Goal: Information Seeking & Learning: Learn about a topic

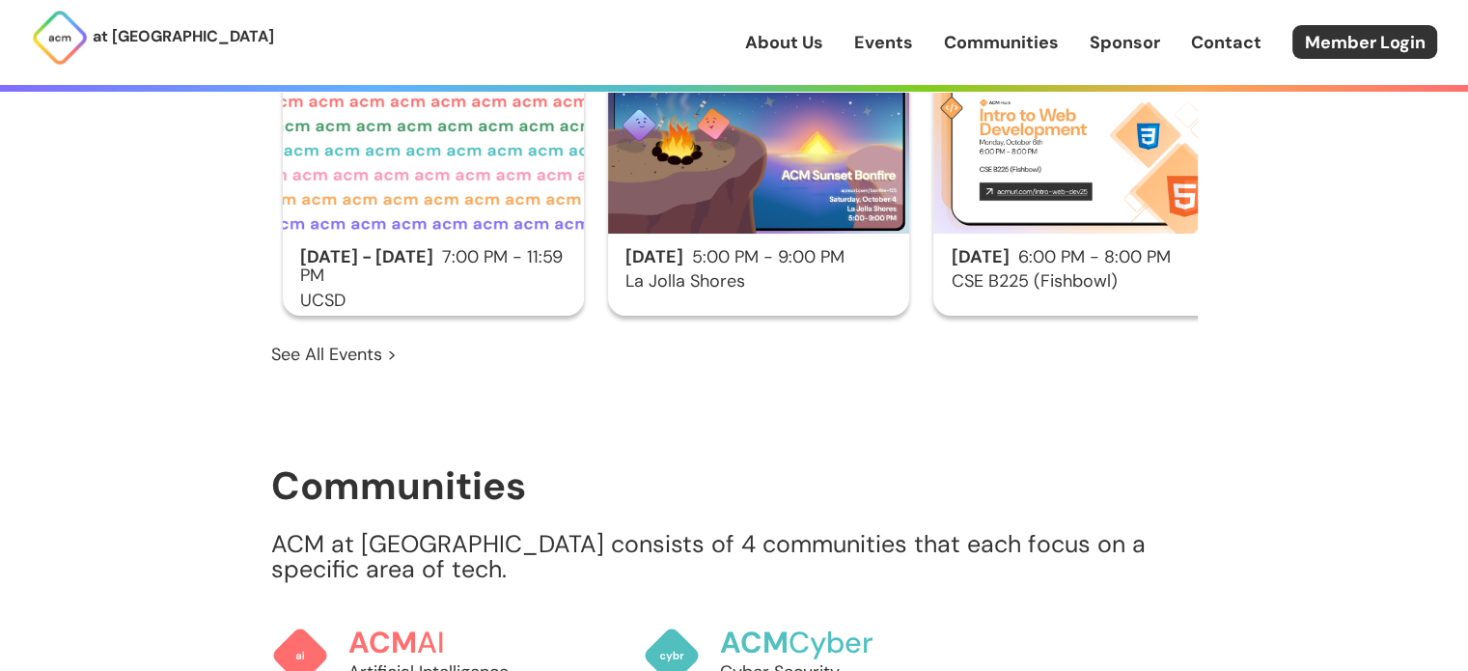
scroll to position [1352, 0]
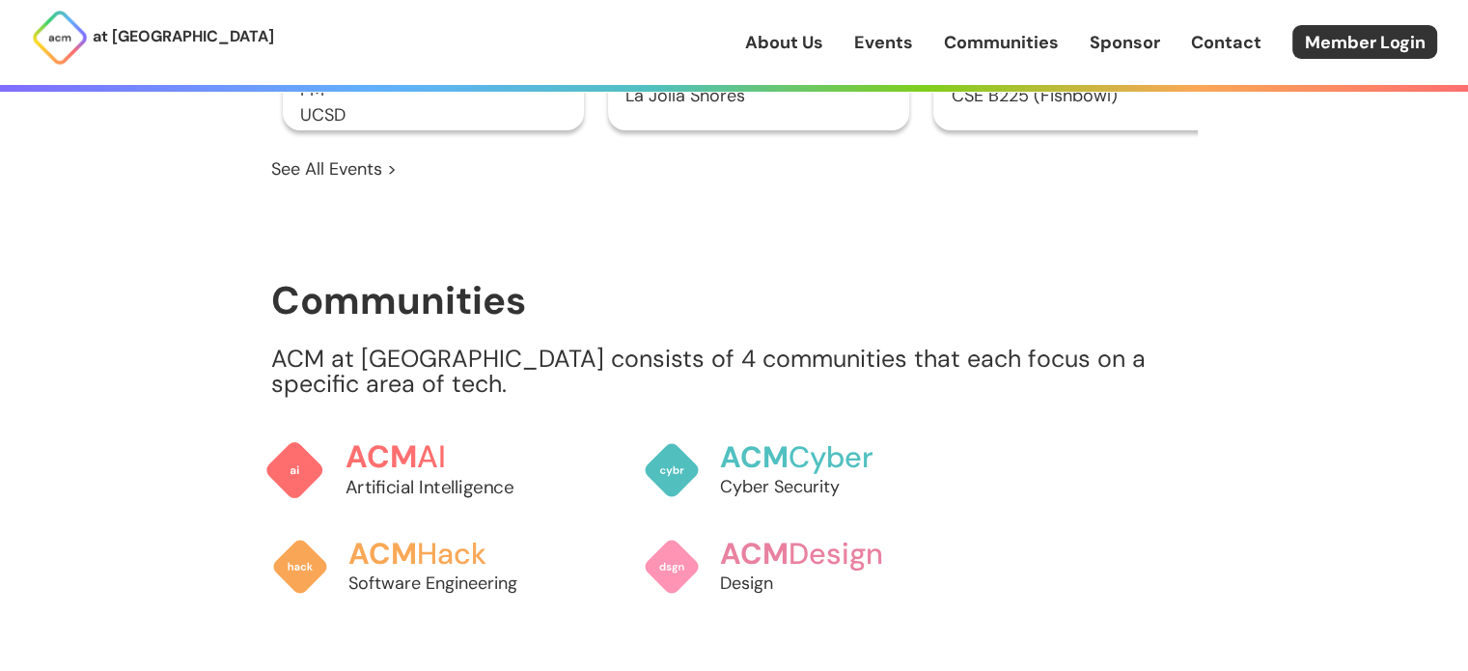
click at [370, 474] on p "Artificial Intelligence" at bounding box center [451, 487] width 213 height 26
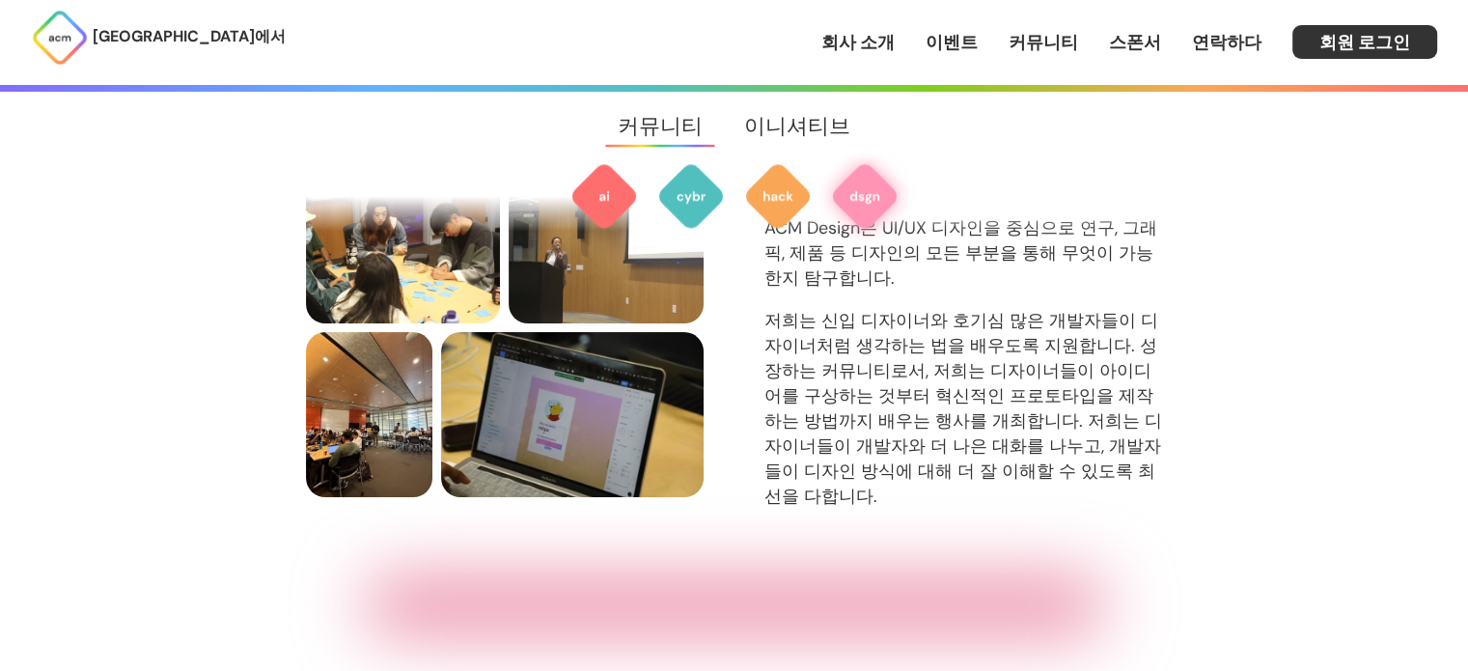
scroll to position [2498, 0]
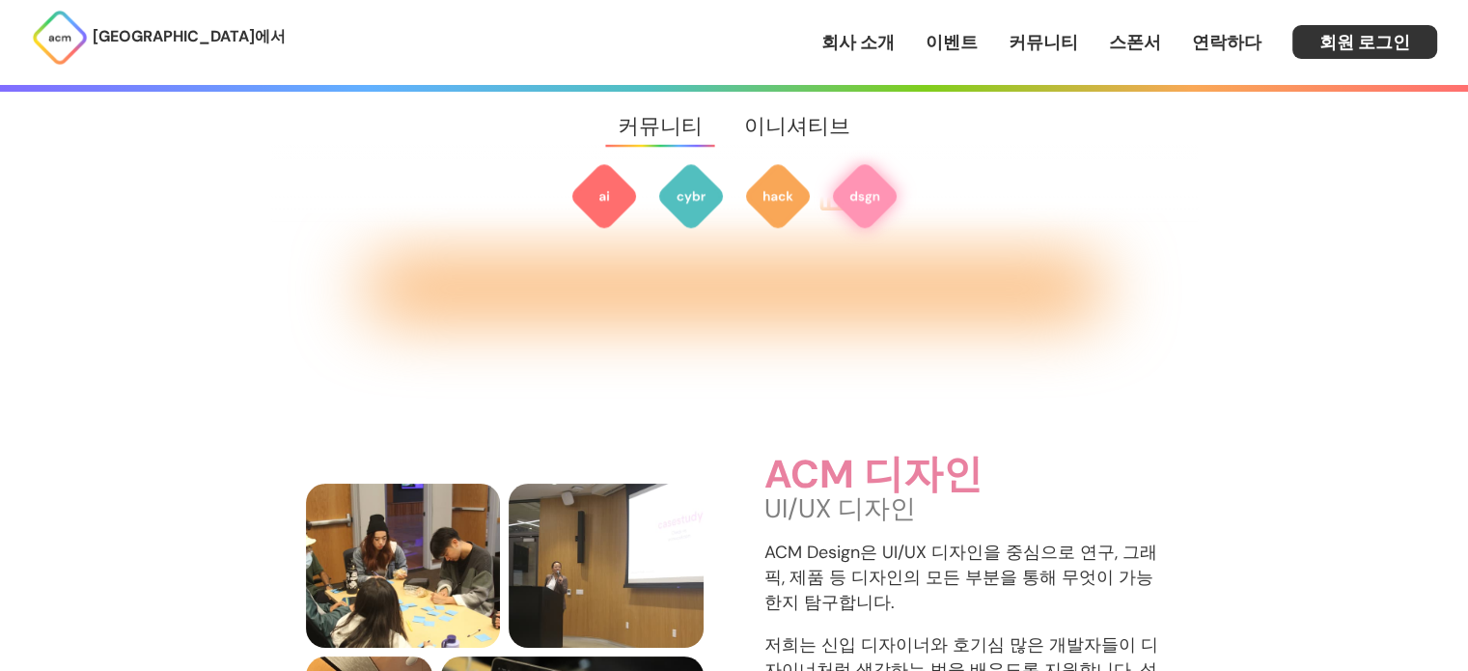
click at [1147, 38] on font "스폰서" at bounding box center [1135, 42] width 52 height 23
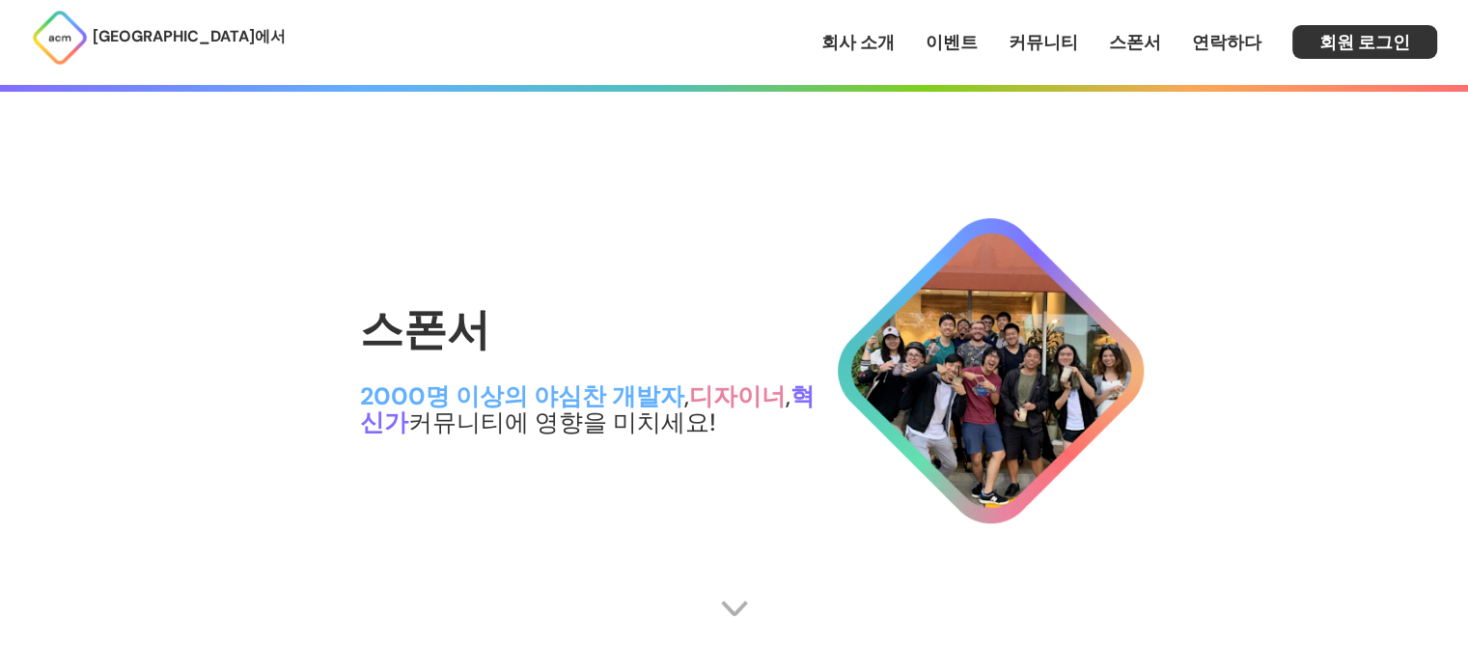
click at [1035, 45] on font "커뮤니티" at bounding box center [1044, 42] width 70 height 23
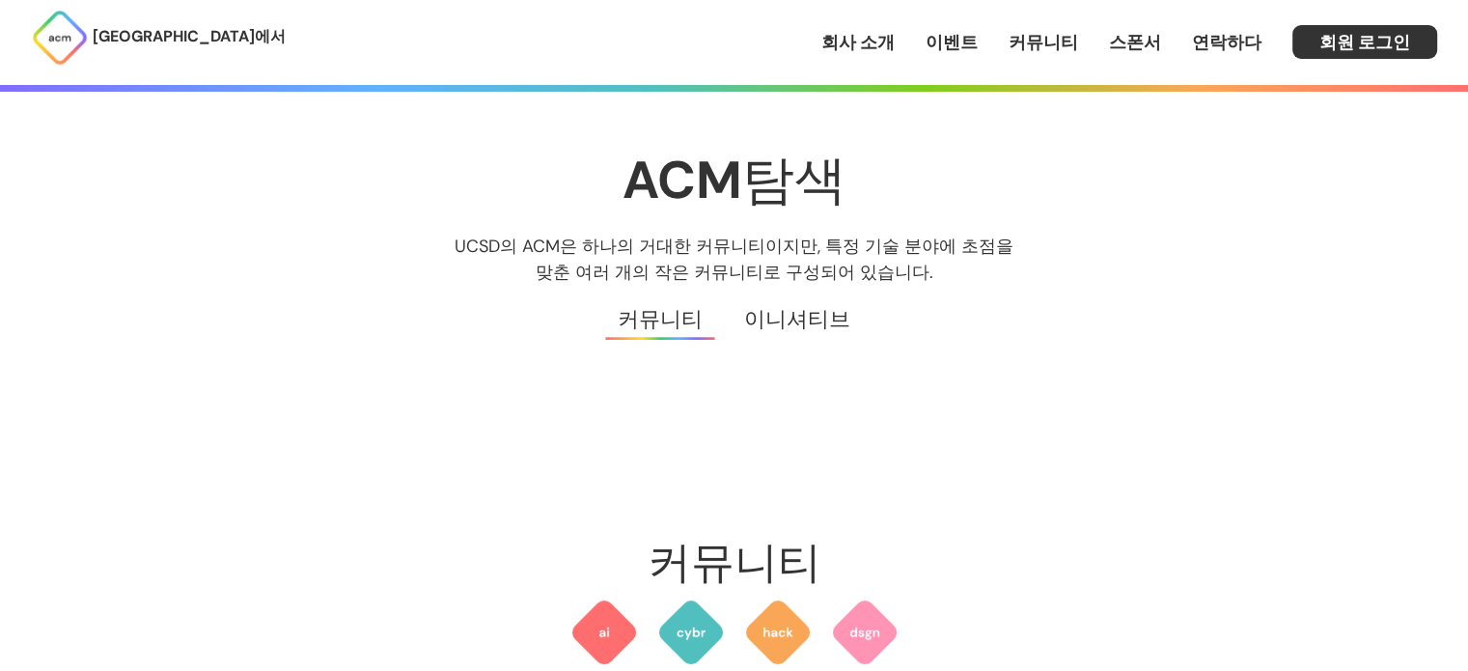
click at [978, 35] on font "이벤트" at bounding box center [952, 42] width 52 height 23
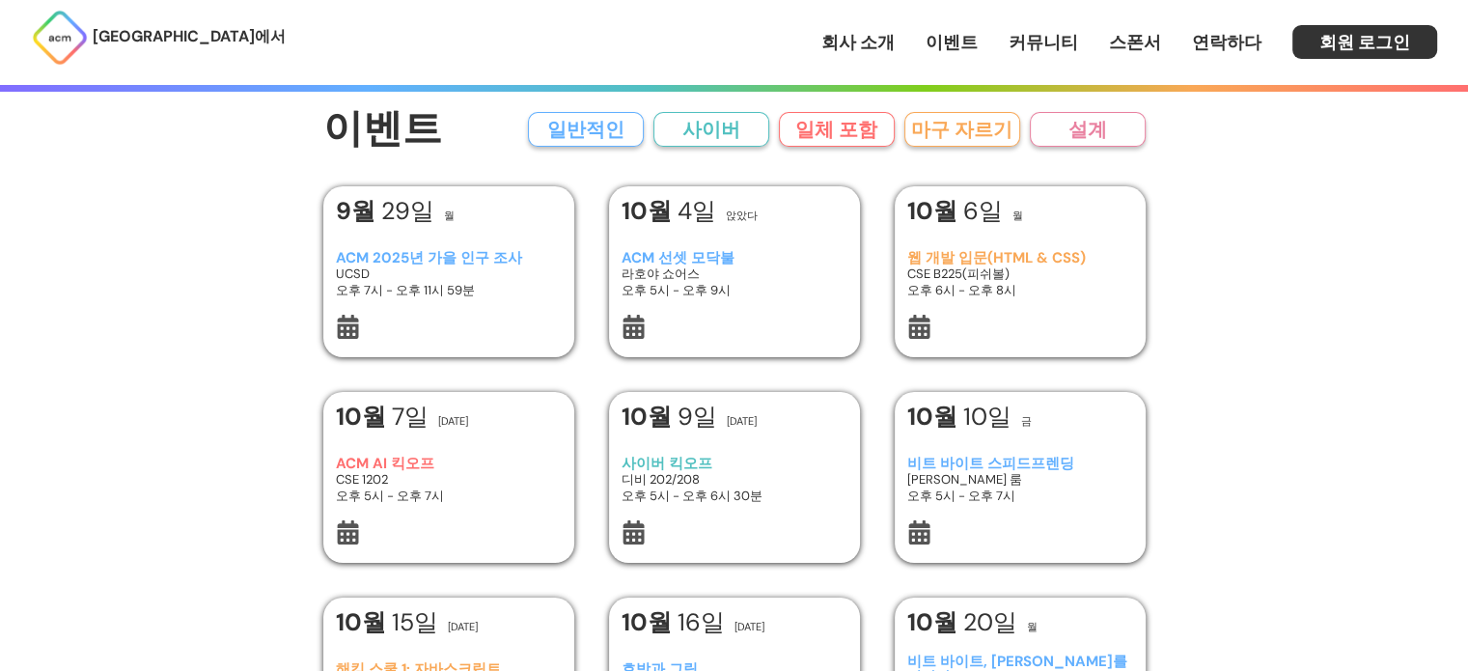
click at [425, 447] on div "ACM AI 킥오프 CSE 1202 오후 5시 - 오후 7시" at bounding box center [448, 479] width 225 height 81
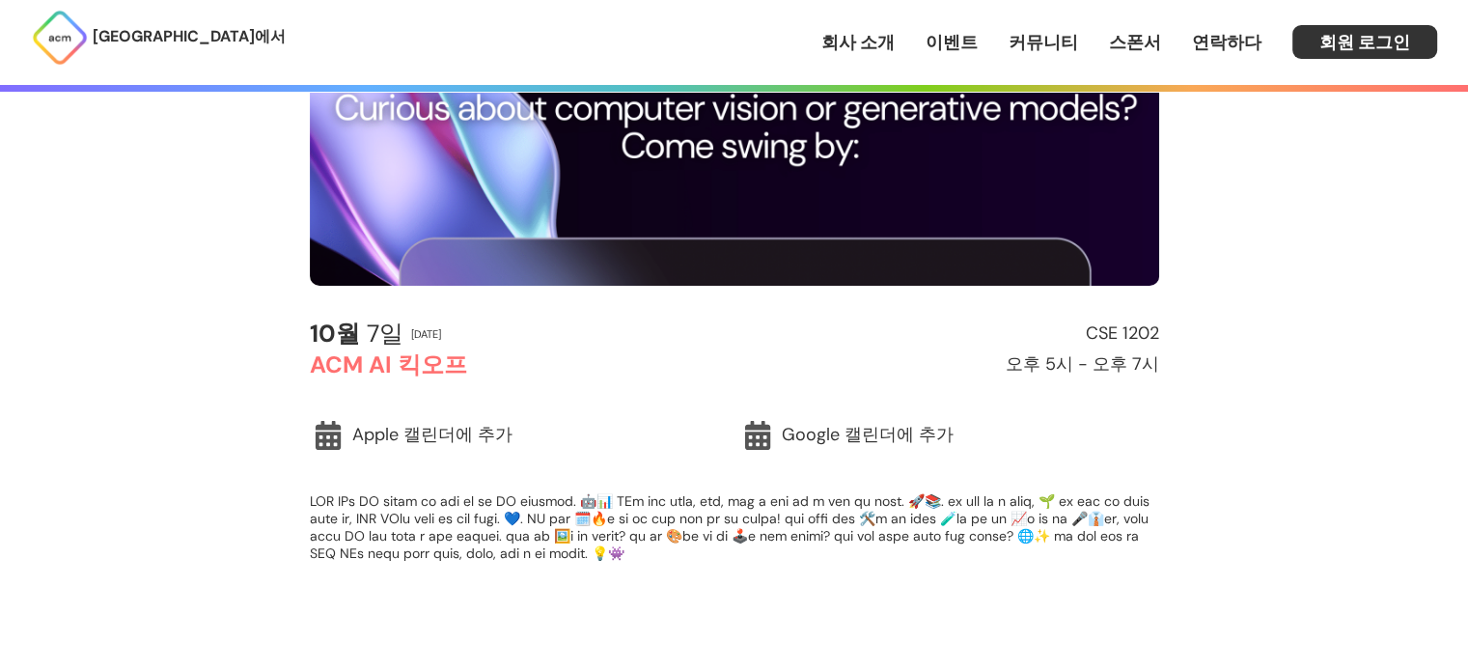
scroll to position [483, 0]
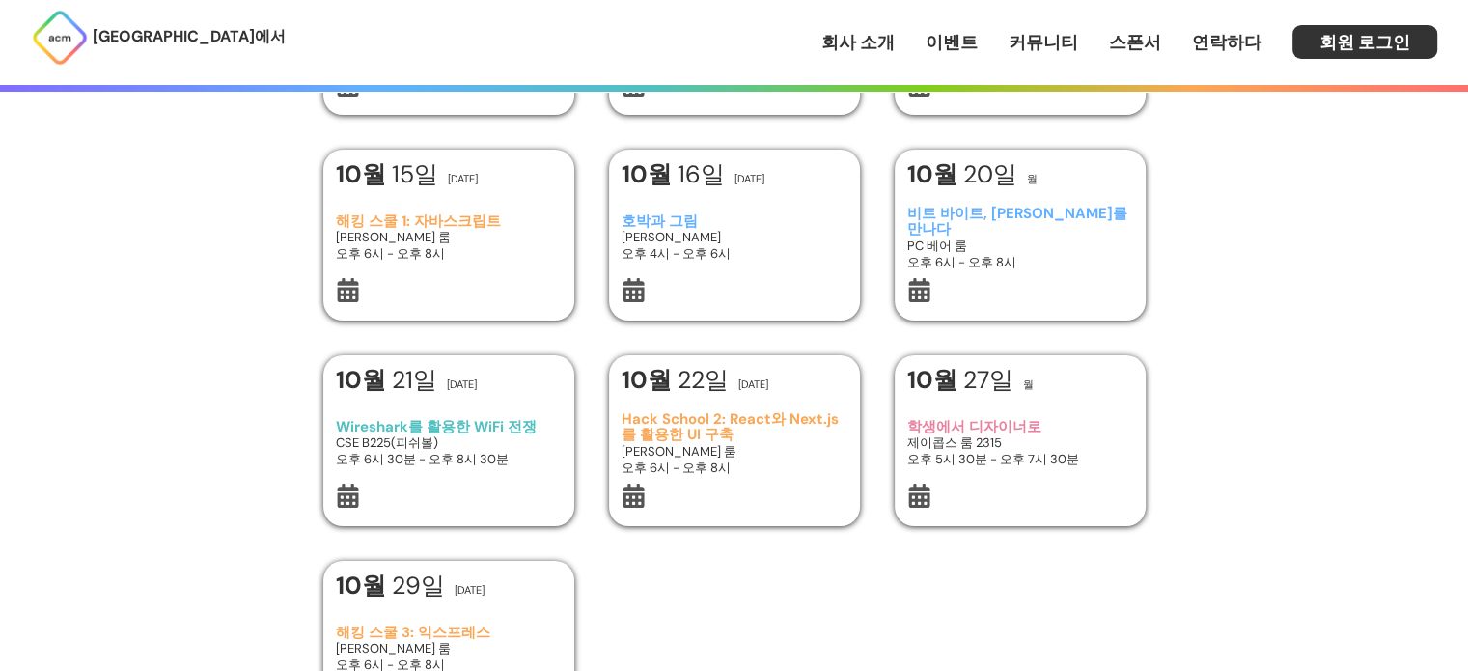
scroll to position [483, 0]
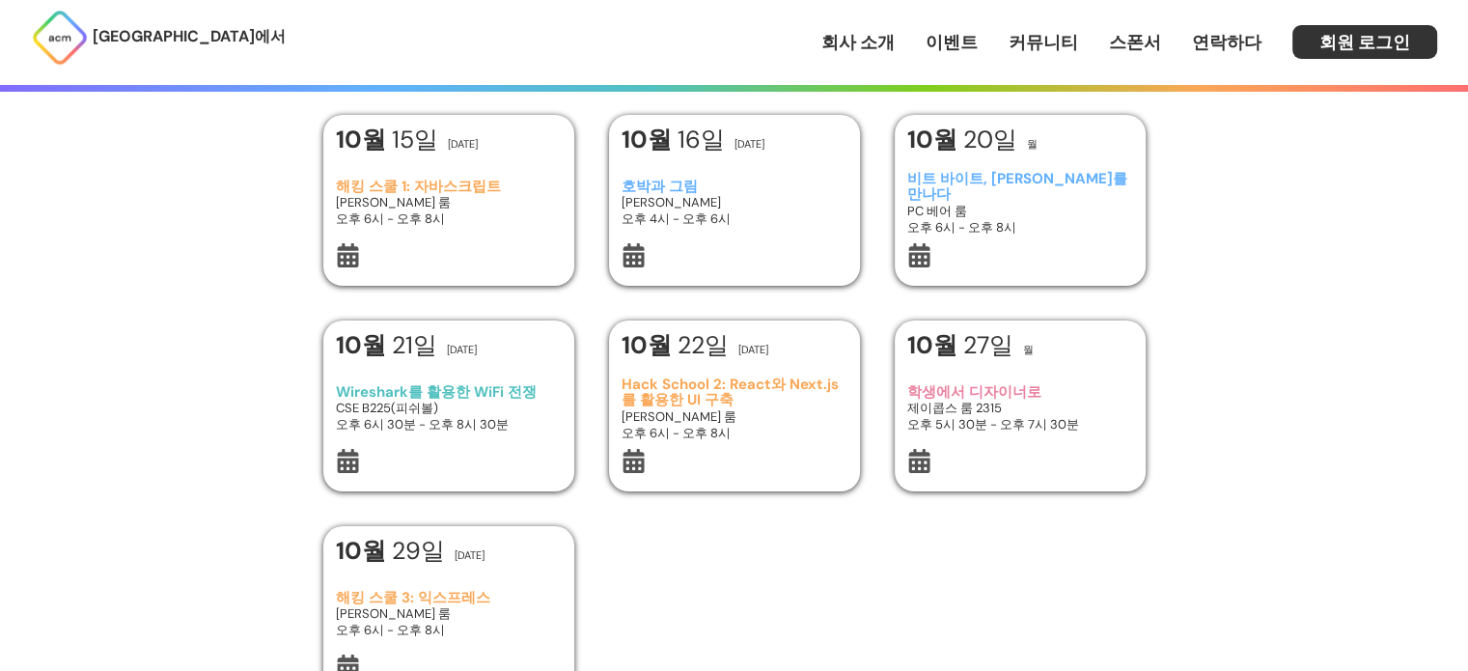
click at [1017, 415] on h3 "제이콥스 룸 2315" at bounding box center [1019, 408] width 225 height 16
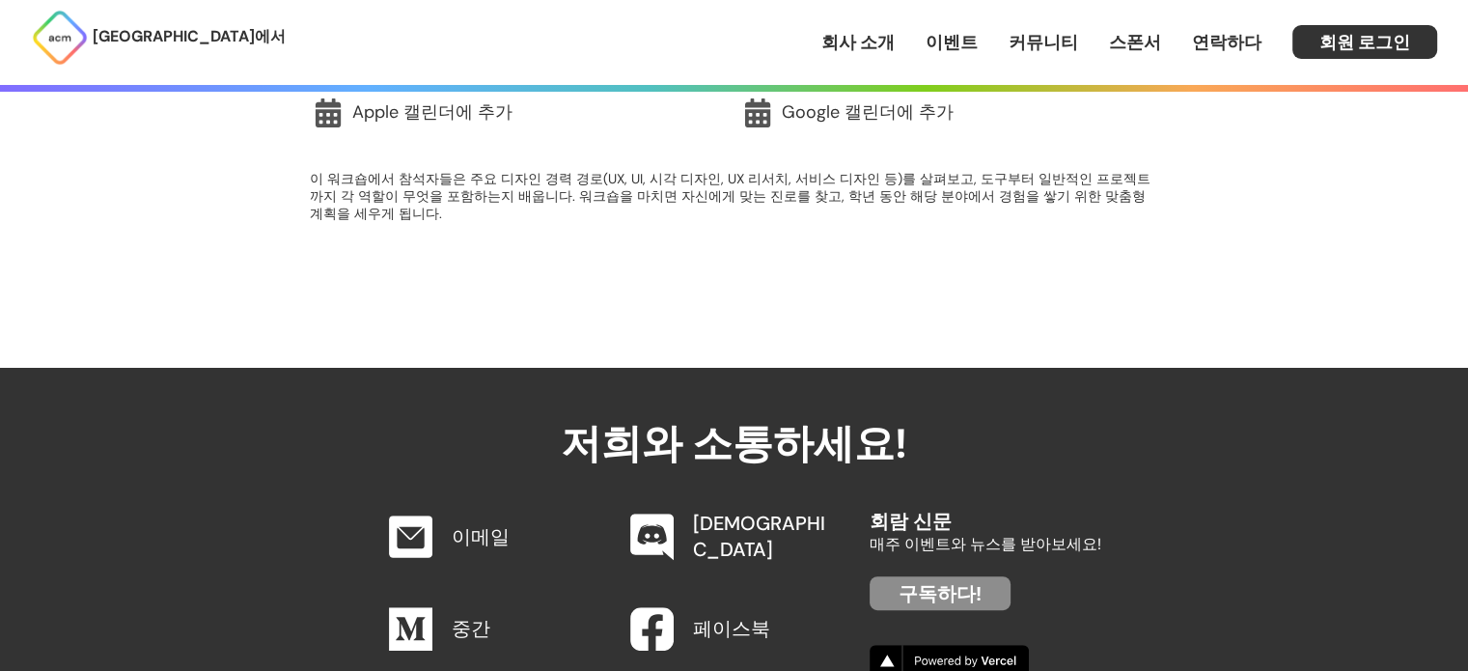
scroll to position [772, 0]
